Goal: Transaction & Acquisition: Purchase product/service

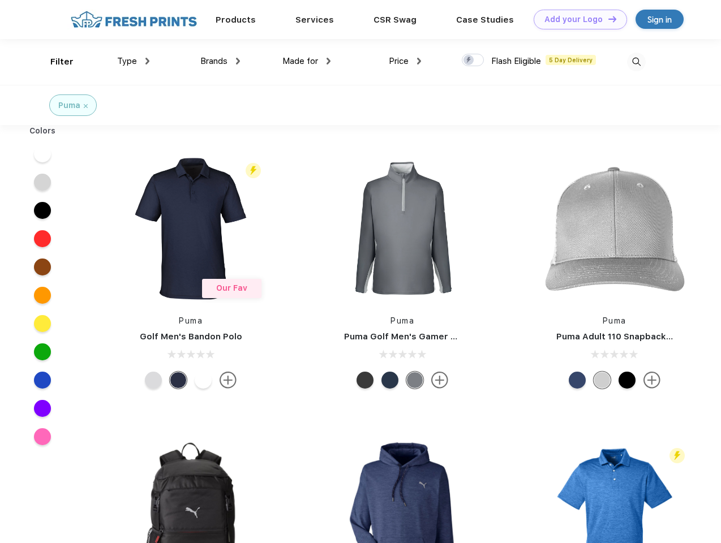
click at [576, 19] on link "Add your Logo Design Tool" at bounding box center [580, 20] width 93 height 20
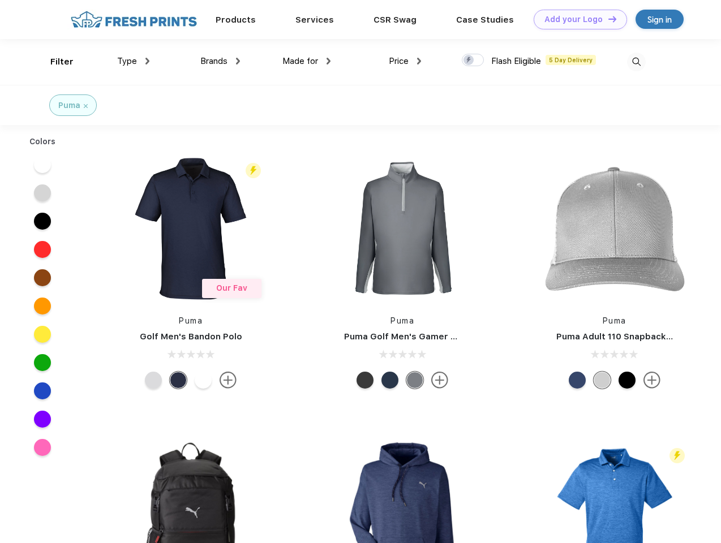
click at [0, 0] on div "Design Tool" at bounding box center [0, 0] width 0 height 0
click at [607, 19] on link "Add your Logo Design Tool" at bounding box center [580, 20] width 93 height 20
click at [54, 62] on div "Filter" at bounding box center [61, 61] width 23 height 13
click at [134, 61] on span "Type" at bounding box center [127, 61] width 20 height 10
click at [220, 61] on span "Brands" at bounding box center [213, 61] width 27 height 10
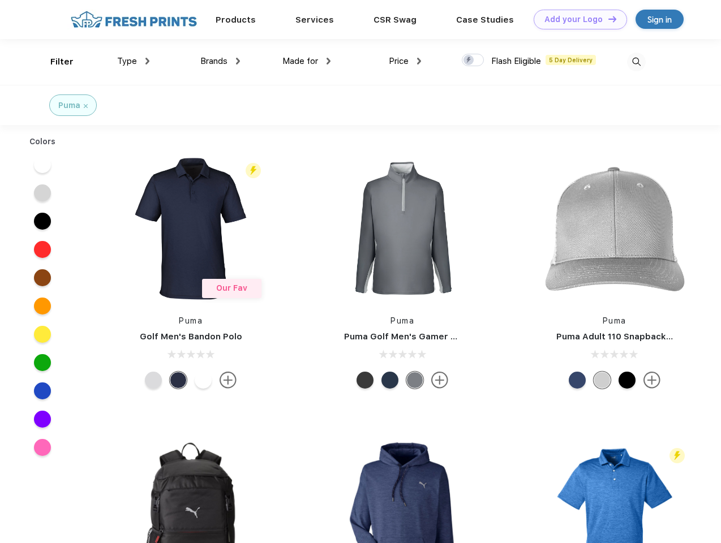
click at [307, 61] on span "Made for" at bounding box center [300, 61] width 36 height 10
click at [405, 61] on span "Price" at bounding box center [399, 61] width 20 height 10
click at [473, 61] on div at bounding box center [473, 60] width 22 height 12
click at [469, 61] on input "checkbox" at bounding box center [465, 56] width 7 height 7
click at [636, 62] on img at bounding box center [636, 62] width 19 height 19
